Goal: Navigation & Orientation: Find specific page/section

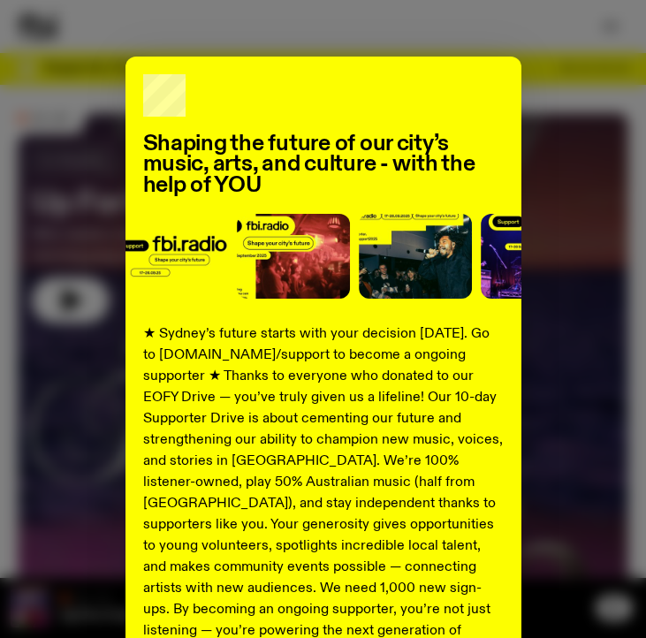
click at [54, 142] on div "Shaping the future of our city’s music, arts, and culture - with the help of YO…" at bounding box center [323, 420] width 611 height 726
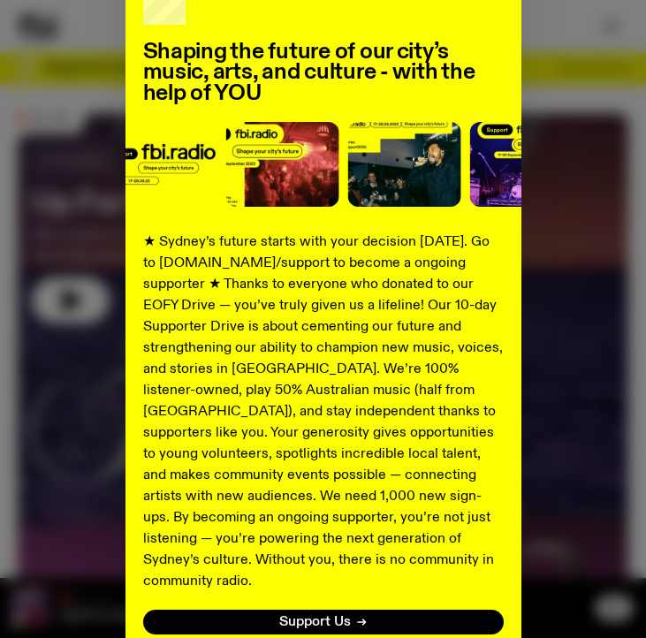
scroll to position [179, 0]
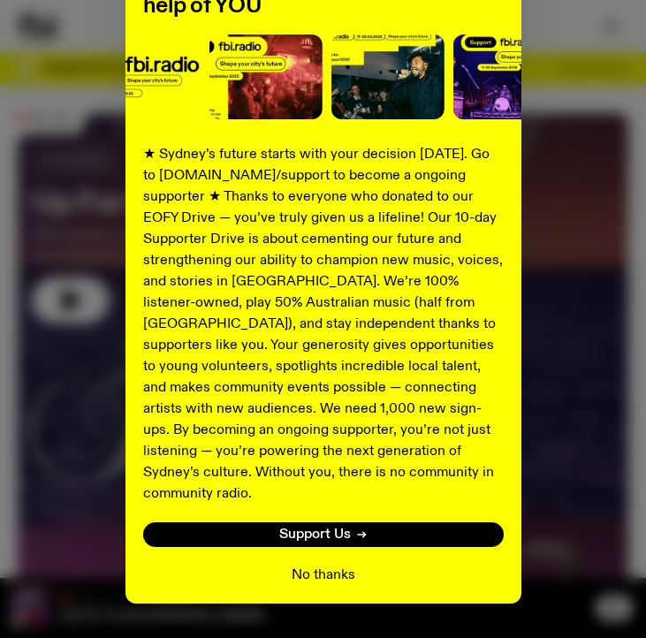
click at [307, 565] on button "No thanks" at bounding box center [324, 575] width 64 height 21
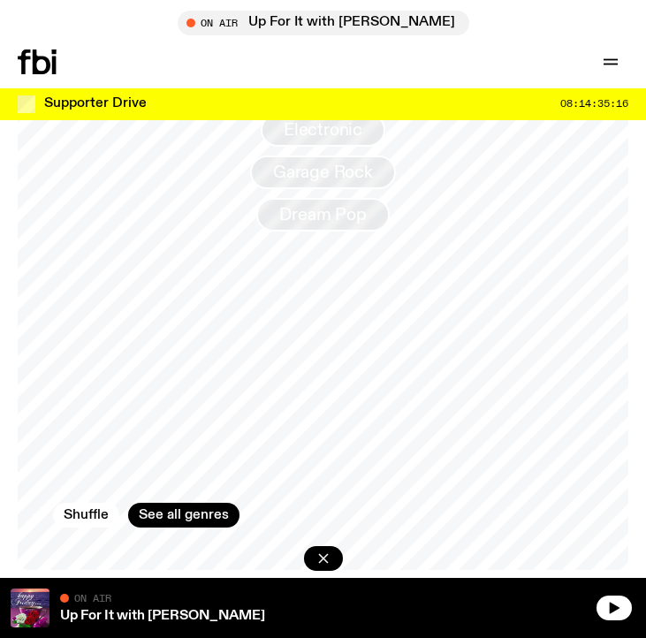
scroll to position [2341, 0]
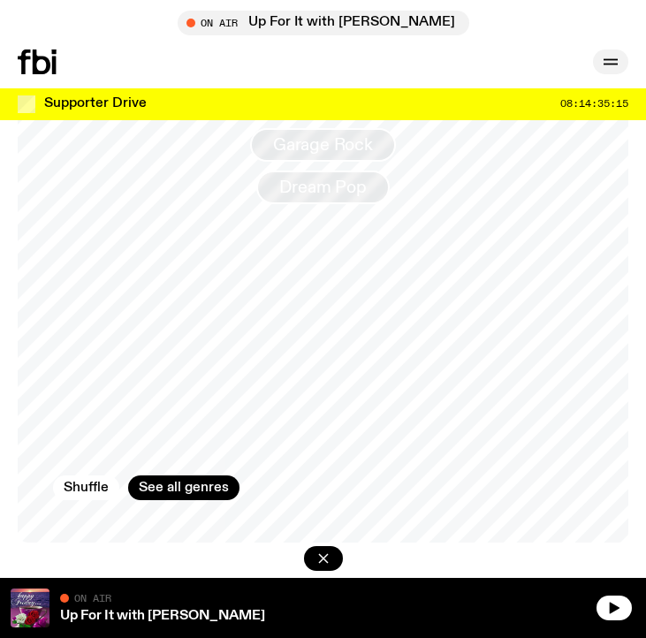
click at [618, 59] on icon "button" at bounding box center [610, 61] width 21 height 21
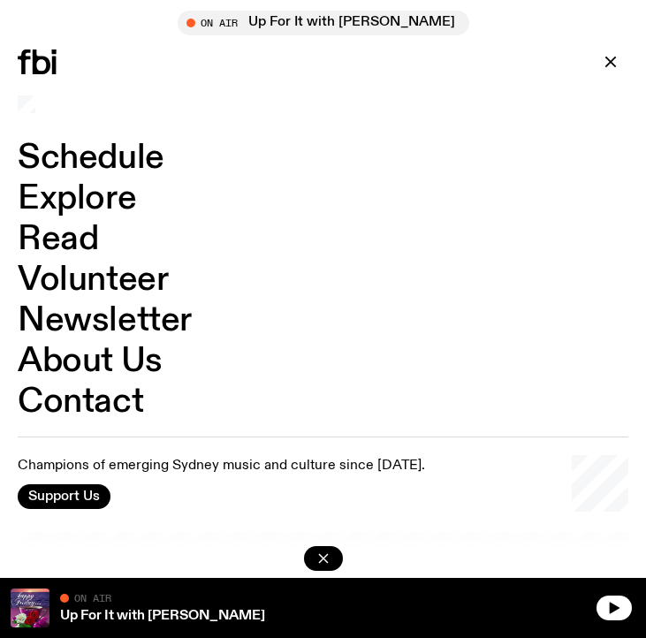
click at [91, 157] on link "Schedule" at bounding box center [91, 158] width 147 height 34
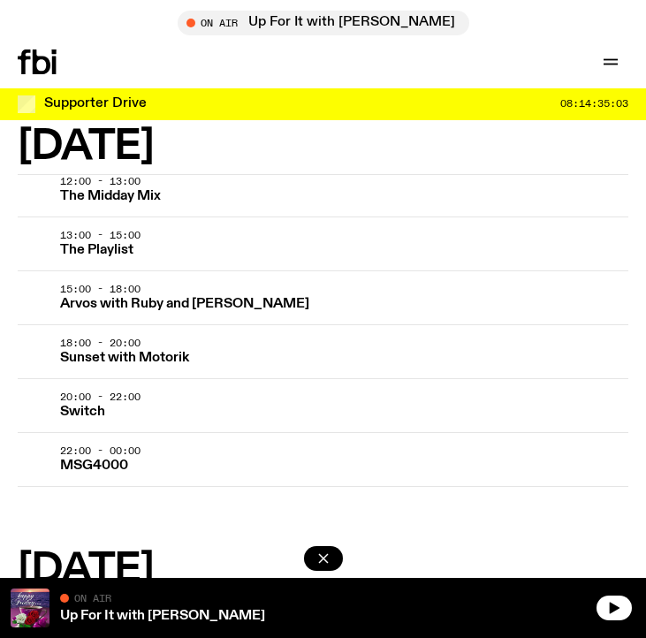
scroll to position [2765, 0]
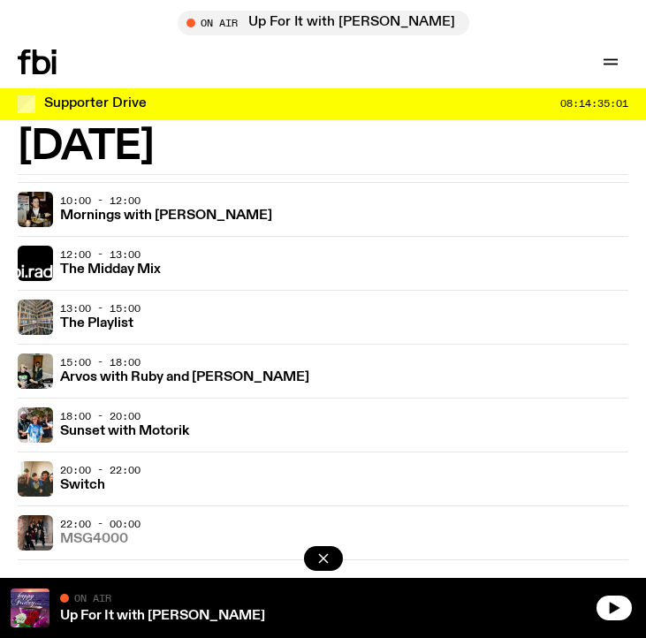
click at [85, 544] on h3 "MSG4000" at bounding box center [94, 539] width 68 height 13
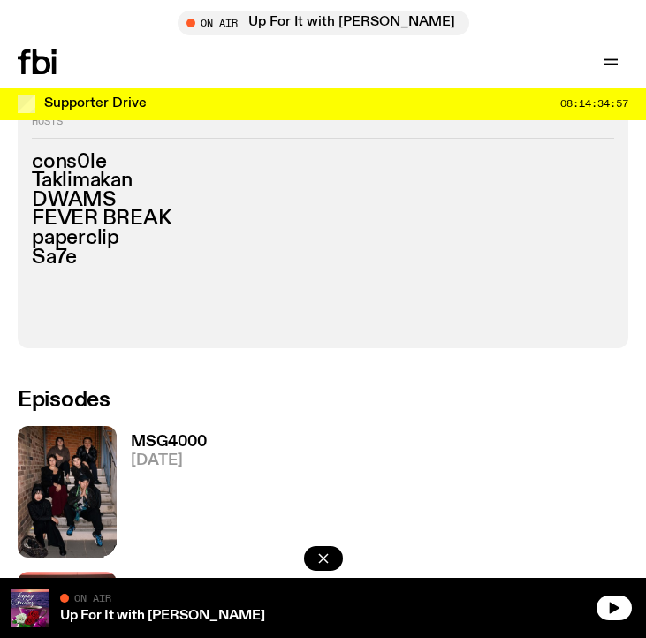
scroll to position [947, 0]
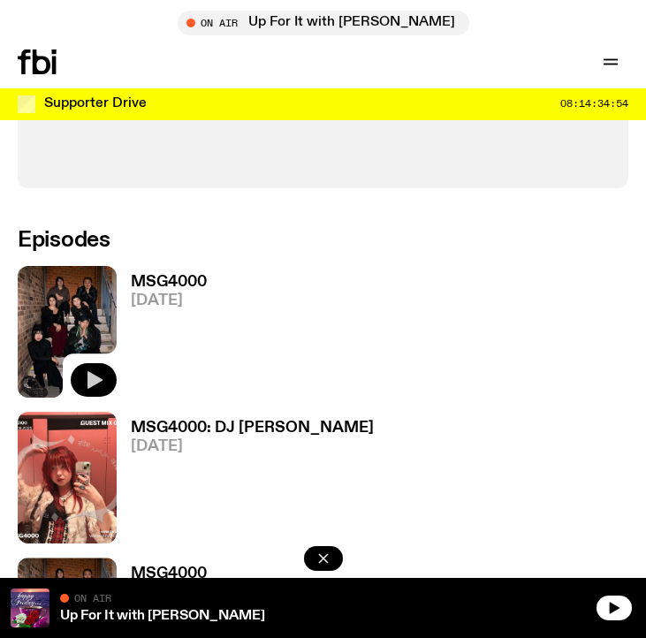
click at [97, 382] on icon "button" at bounding box center [94, 380] width 15 height 18
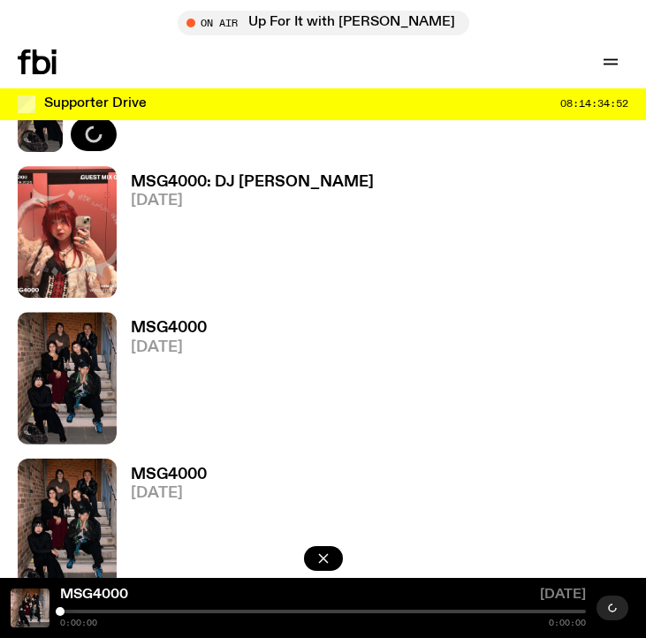
scroll to position [1217, 0]
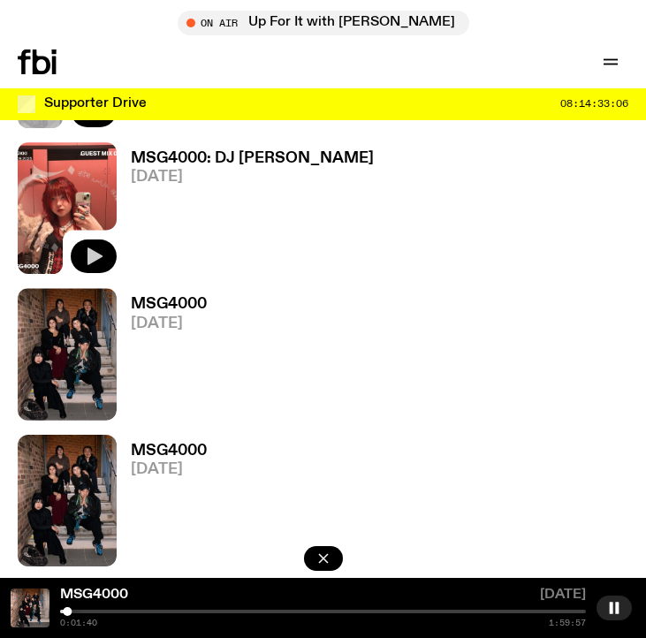
click at [94, 262] on icon "button" at bounding box center [93, 256] width 21 height 21
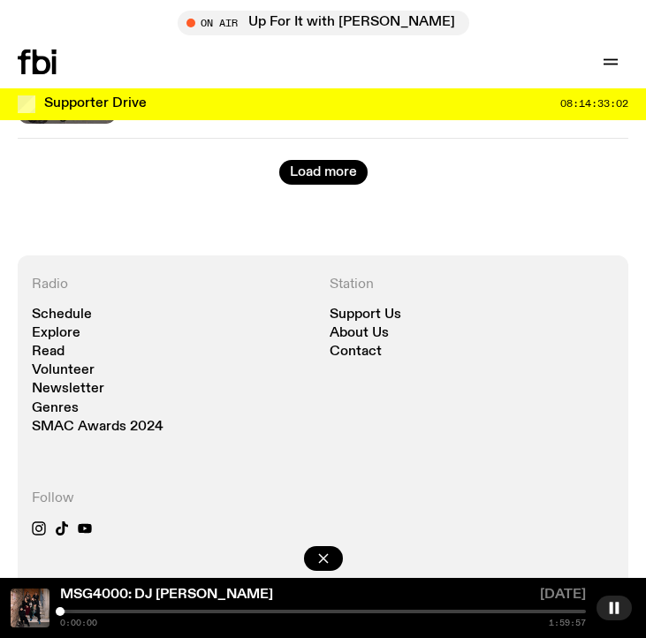
scroll to position [5630, 0]
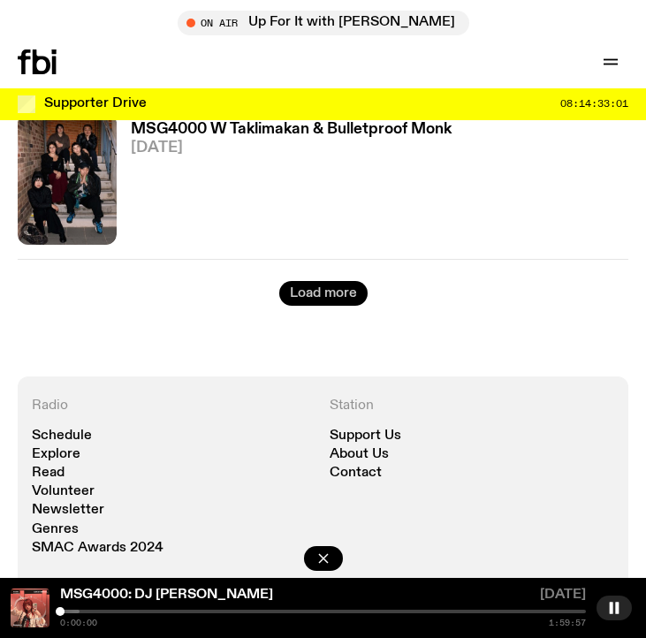
click at [317, 287] on button "Load more" at bounding box center [323, 293] width 88 height 25
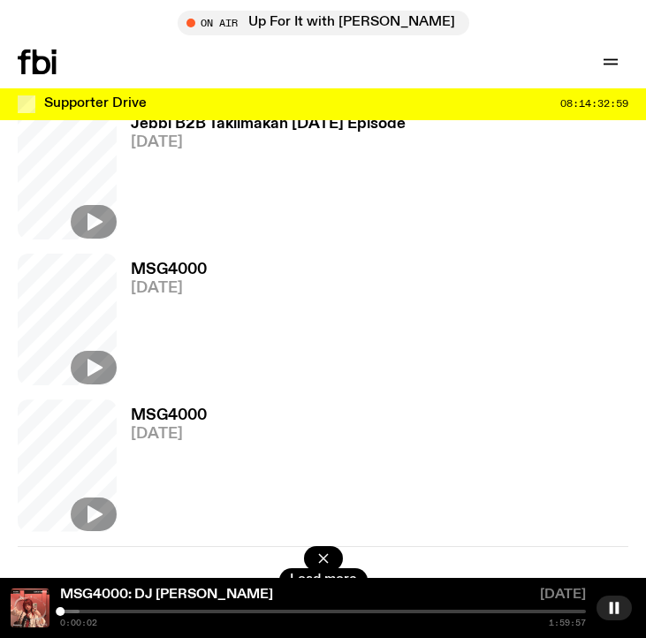
scroll to position [9681, 0]
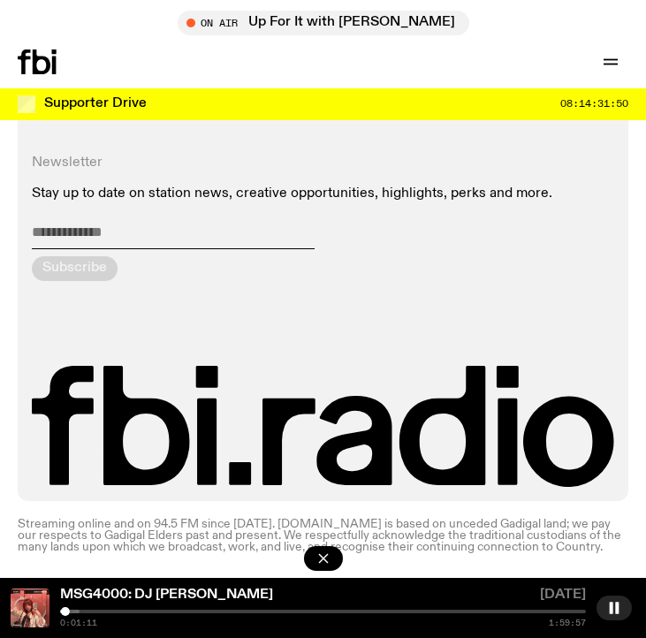
click at [83, 611] on div at bounding box center [323, 612] width 526 height 4
click at [95, 612] on div at bounding box center [323, 612] width 526 height 4
click at [119, 612] on div at bounding box center [323, 612] width 526 height 4
